Goal: Transaction & Acquisition: Purchase product/service

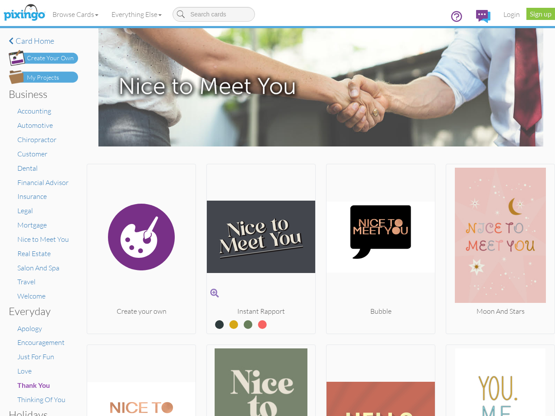
click at [277, 208] on img at bounding box center [261, 237] width 108 height 139
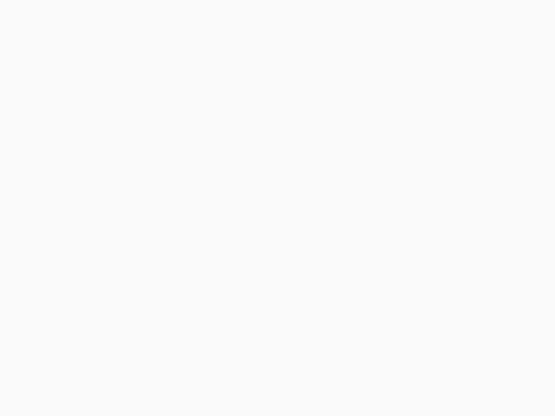
click at [76, 14] on body at bounding box center [277, 208] width 555 height 416
click at [138, 14] on body at bounding box center [277, 208] width 555 height 416
click at [140, 247] on body at bounding box center [277, 208] width 555 height 416
click at [258, 247] on body at bounding box center [277, 208] width 555 height 416
click at [376, 247] on body at bounding box center [277, 208] width 555 height 416
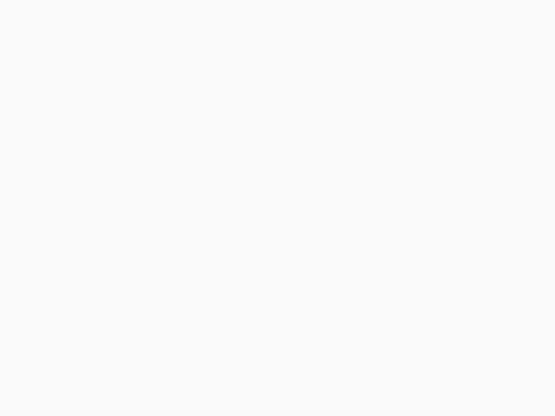
click at [494, 247] on body at bounding box center [277, 208] width 555 height 416
click at [140, 379] on body at bounding box center [277, 208] width 555 height 416
click at [258, 379] on body at bounding box center [277, 208] width 555 height 416
click at [376, 379] on body at bounding box center [277, 208] width 555 height 416
